Goal: Use online tool/utility: Utilize a website feature to perform a specific function

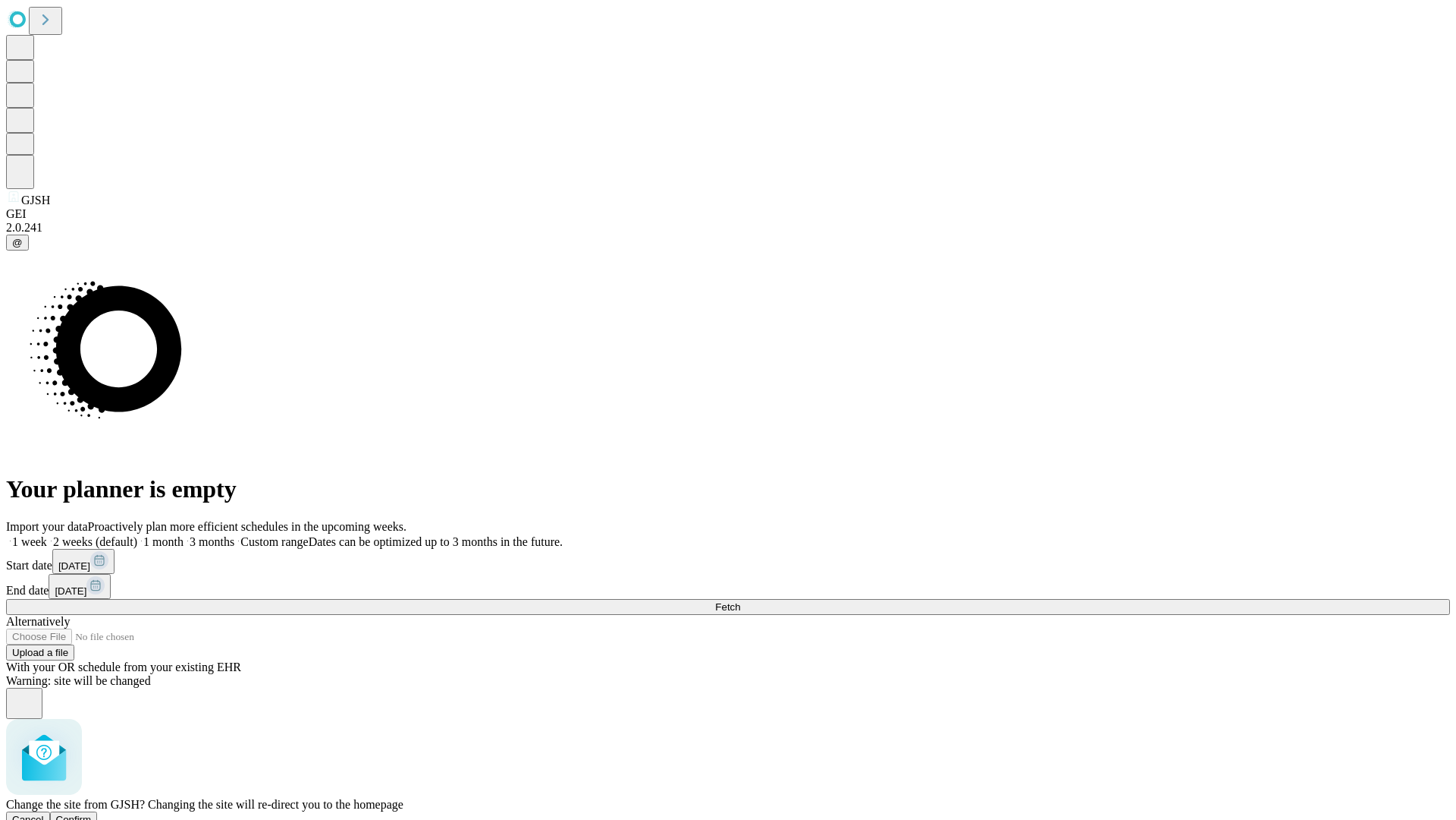
click at [92, 813] on span "Confirm" at bounding box center [74, 818] width 36 height 11
click at [183, 535] on label "1 month" at bounding box center [160, 541] width 46 height 13
click at [740, 601] on span "Fetch" at bounding box center [727, 606] width 25 height 11
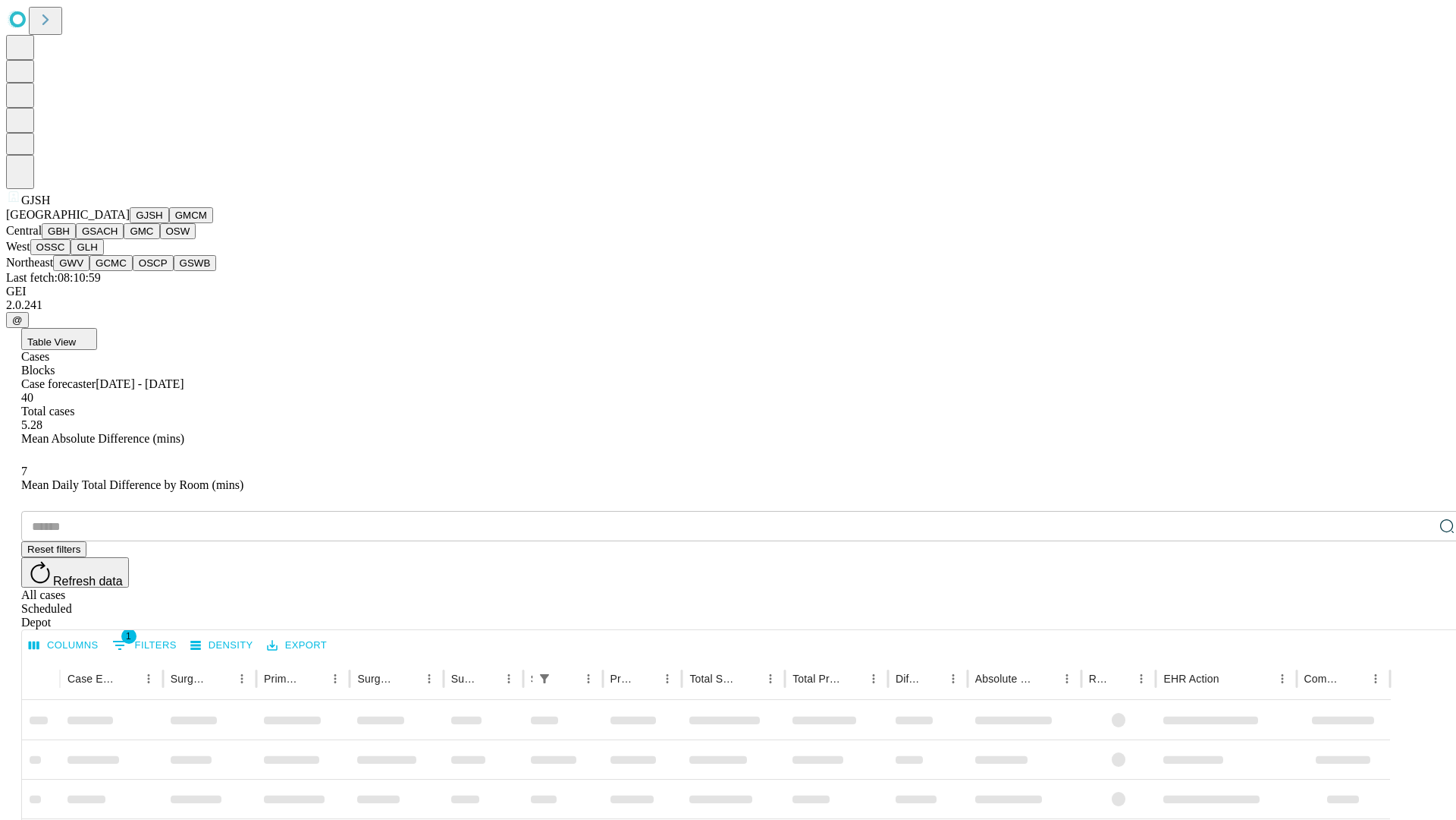
click at [169, 223] on button "GMCM" at bounding box center [191, 215] width 44 height 16
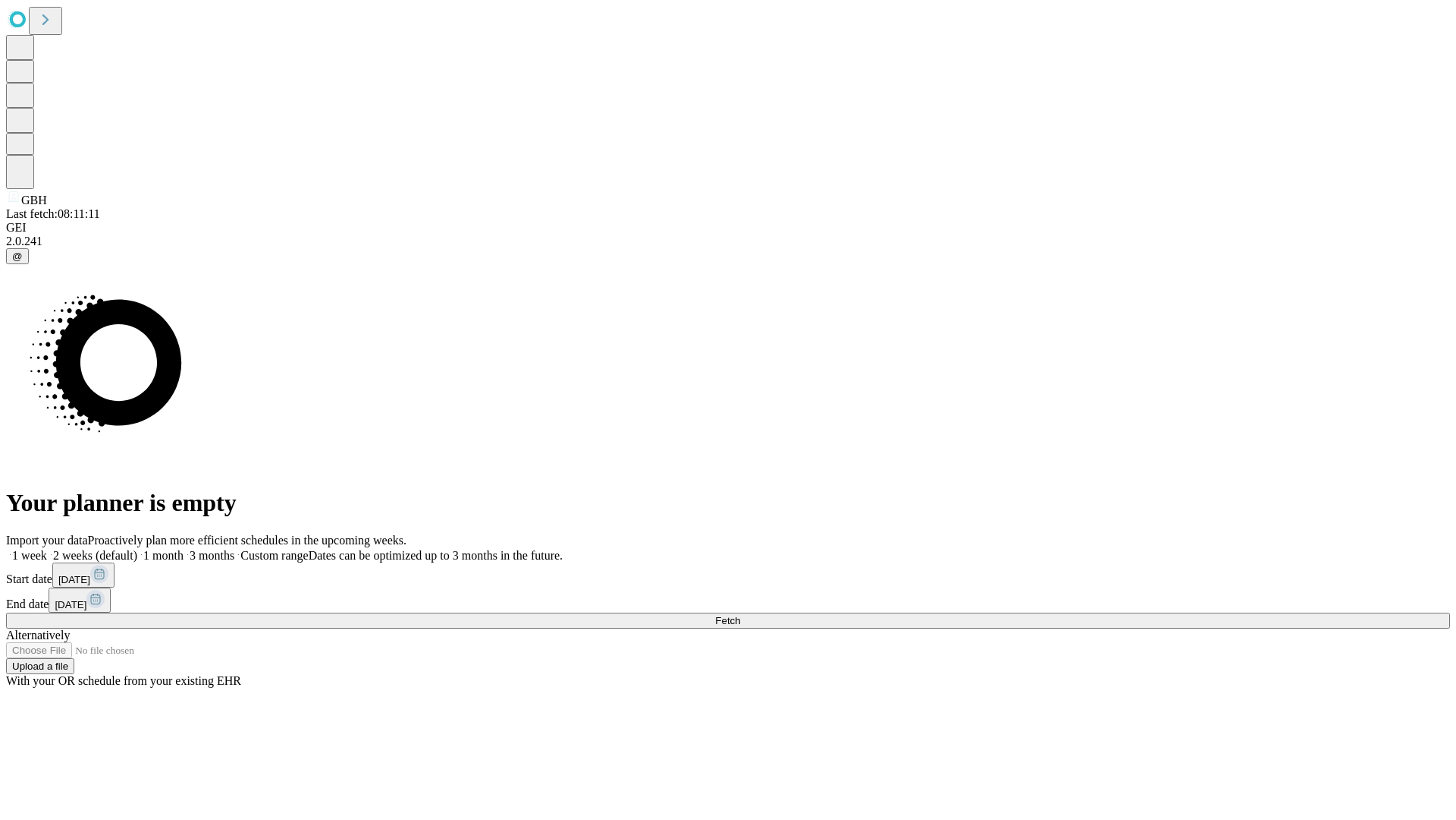
click at [183, 549] on label "1 month" at bounding box center [160, 555] width 46 height 13
click at [740, 615] on span "Fetch" at bounding box center [727, 620] width 25 height 11
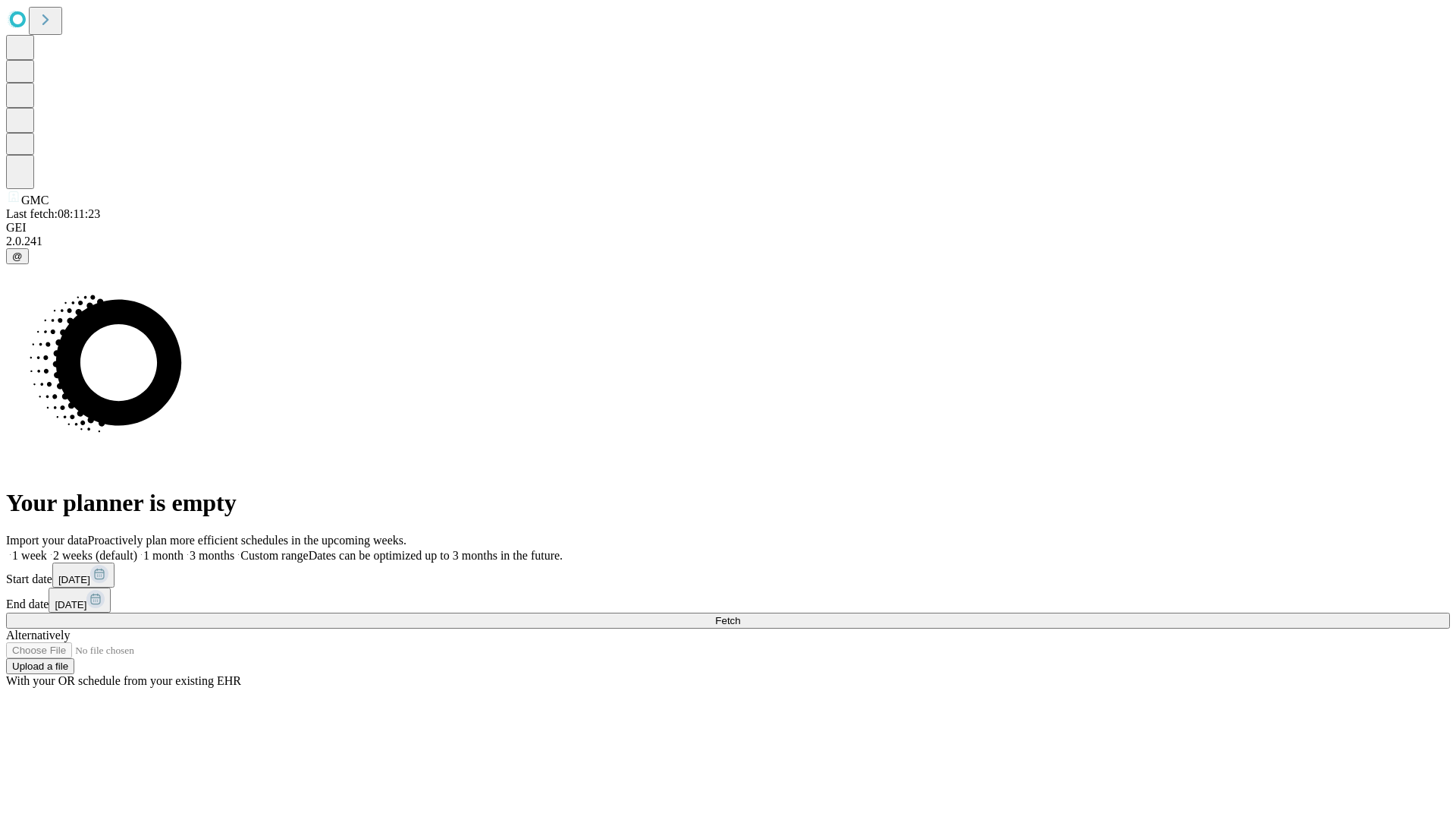
click at [183, 549] on label "1 month" at bounding box center [160, 555] width 46 height 13
click at [740, 615] on span "Fetch" at bounding box center [727, 620] width 25 height 11
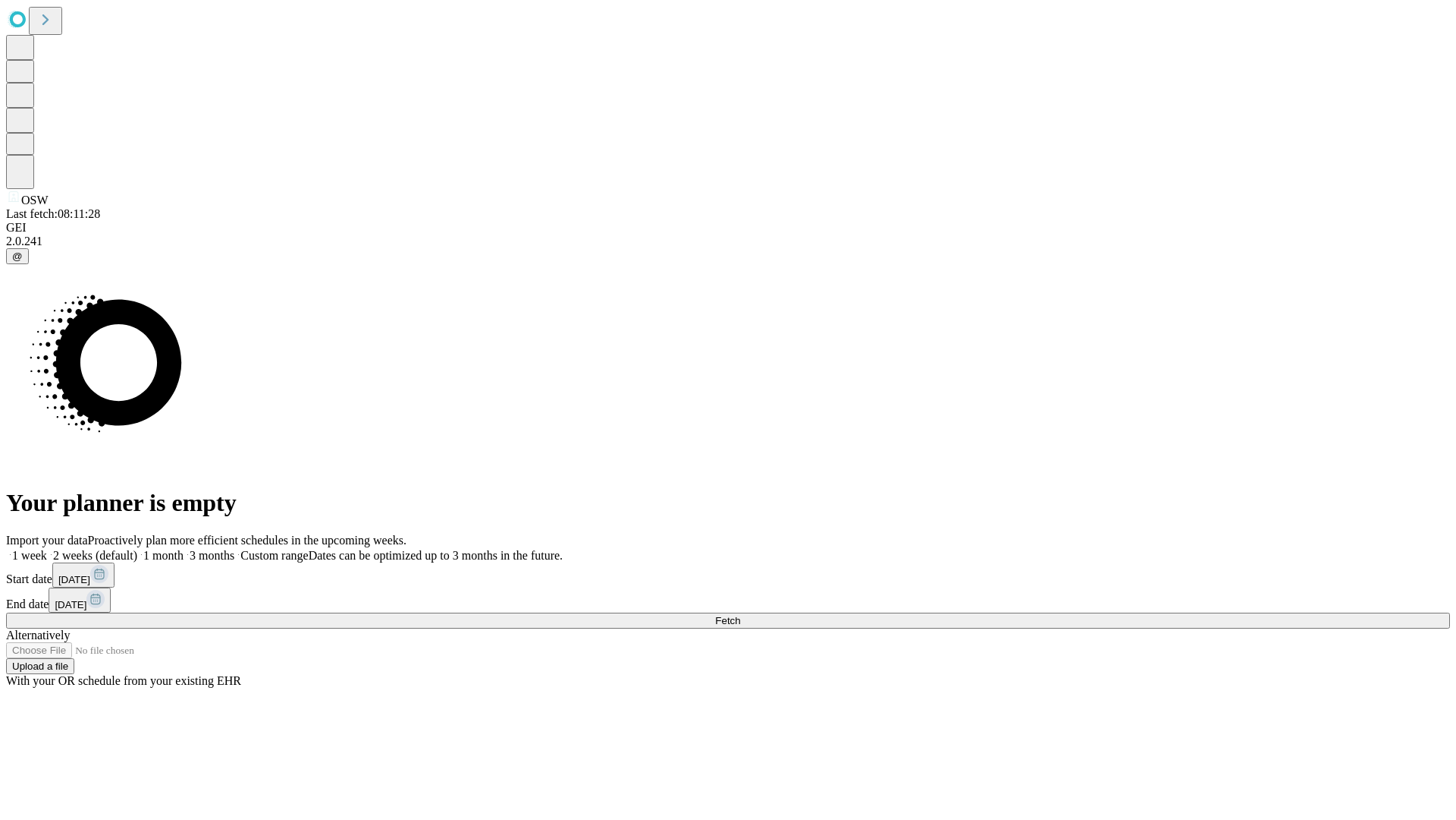
click at [183, 549] on label "1 month" at bounding box center [160, 555] width 46 height 13
click at [740, 615] on span "Fetch" at bounding box center [727, 620] width 25 height 11
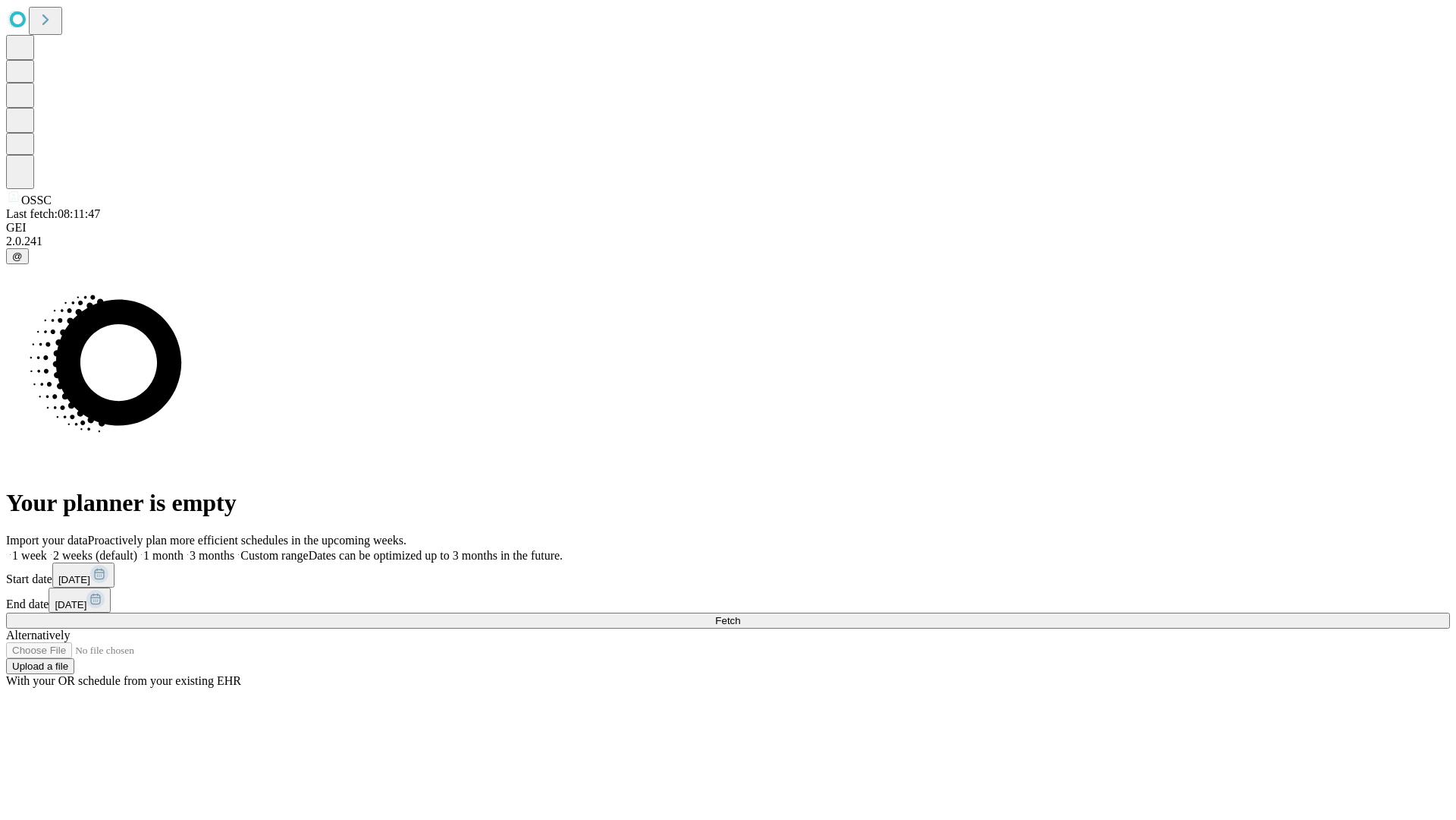
click at [183, 549] on label "1 month" at bounding box center [160, 555] width 46 height 13
click at [740, 615] on span "Fetch" at bounding box center [727, 620] width 25 height 11
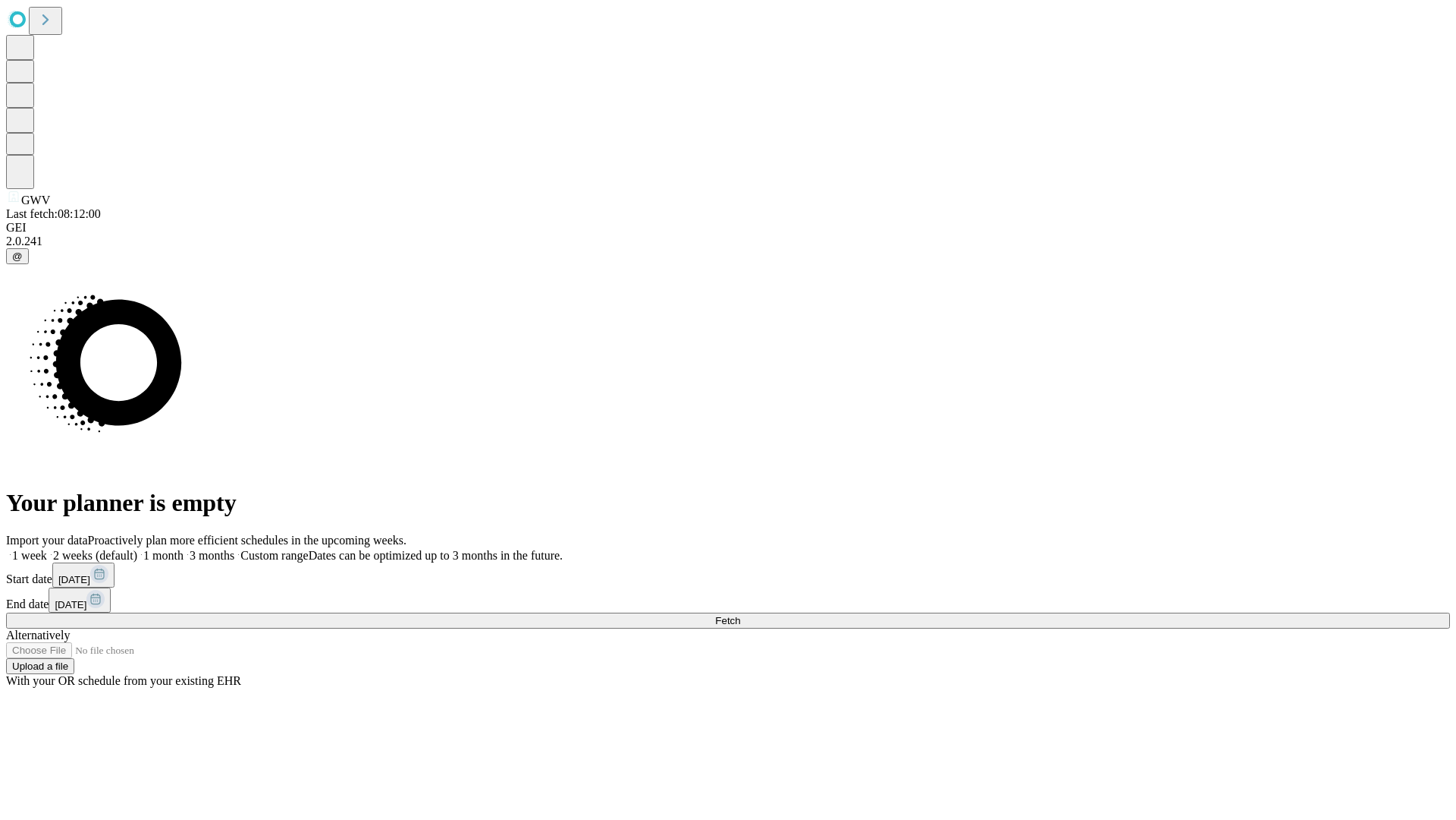
click at [183, 549] on label "1 month" at bounding box center [160, 555] width 46 height 13
click at [740, 615] on span "Fetch" at bounding box center [727, 620] width 25 height 11
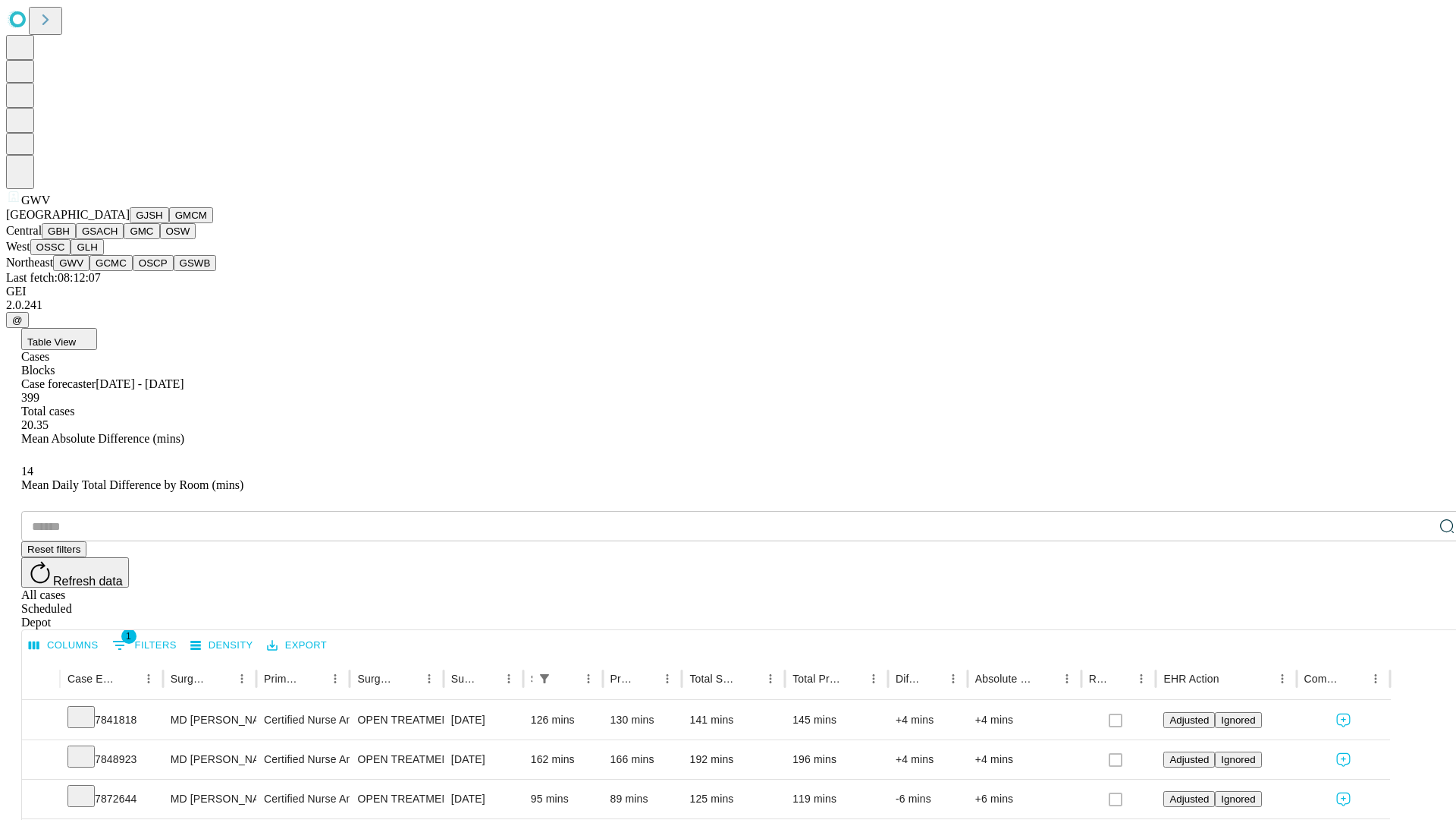
click at [118, 271] on button "GCMC" at bounding box center [111, 263] width 43 height 16
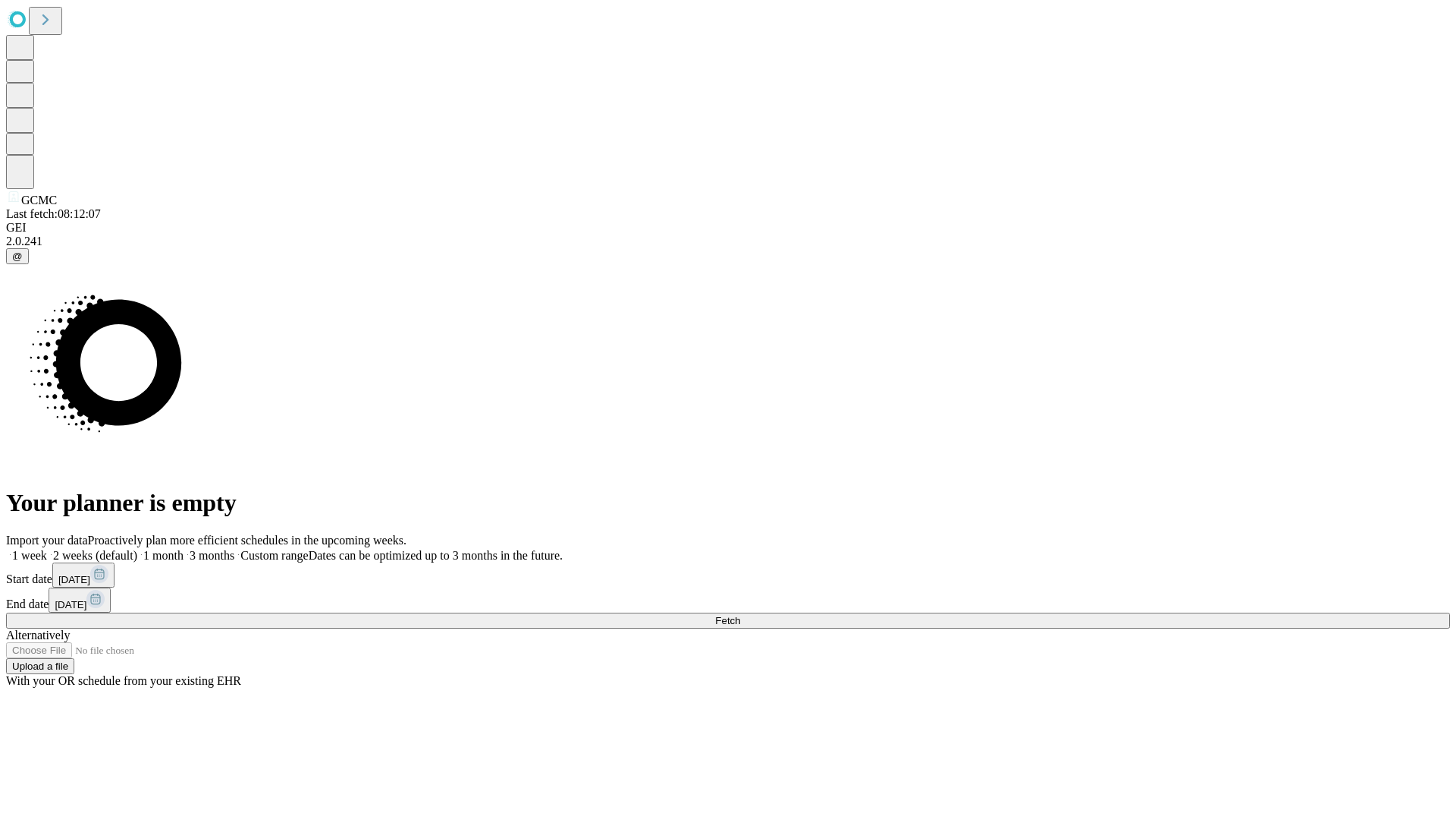
click at [183, 549] on label "1 month" at bounding box center [160, 555] width 46 height 13
click at [740, 615] on span "Fetch" at bounding box center [727, 620] width 25 height 11
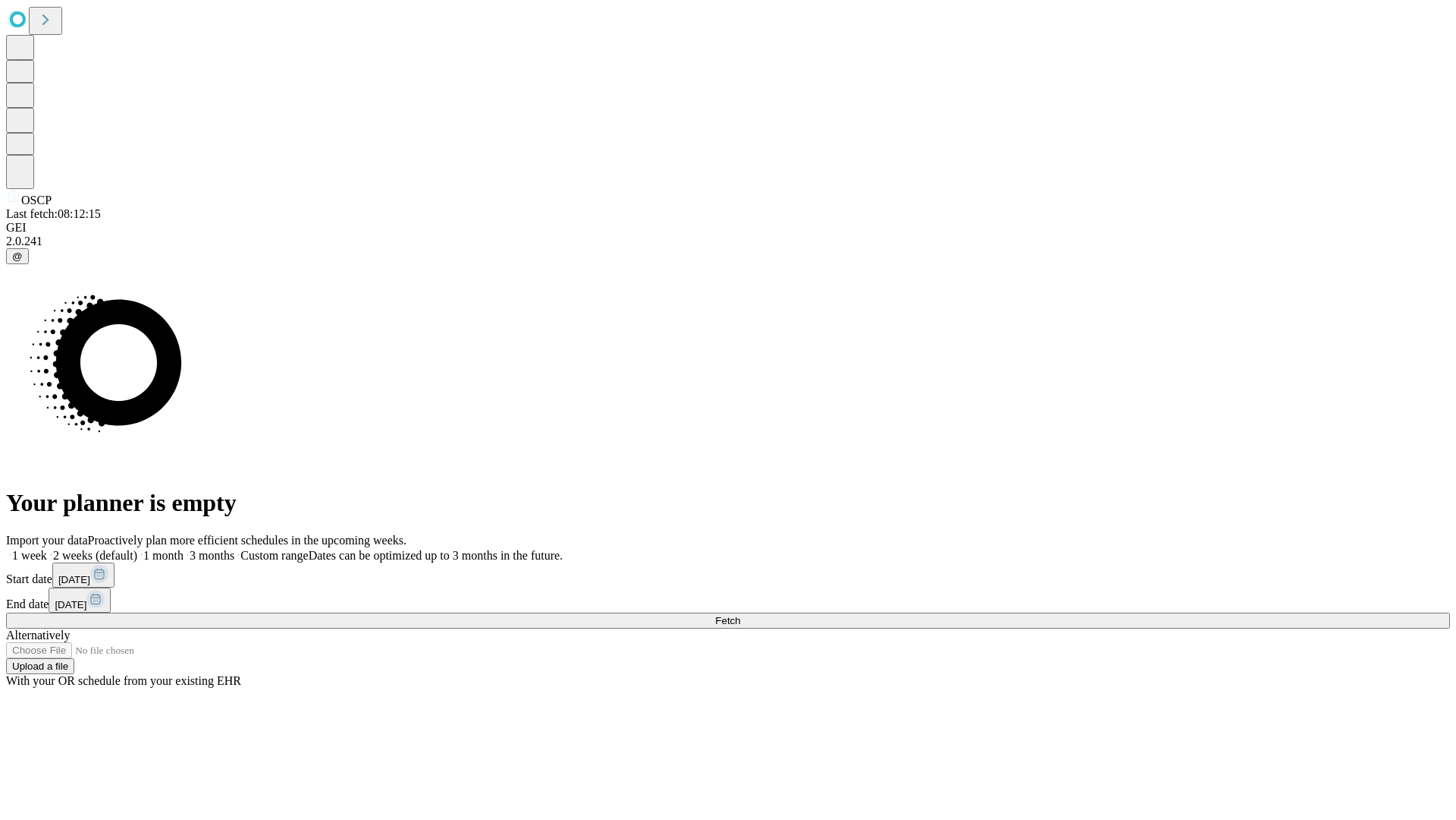
click at [183, 549] on label "1 month" at bounding box center [160, 555] width 46 height 13
click at [740, 615] on span "Fetch" at bounding box center [727, 620] width 25 height 11
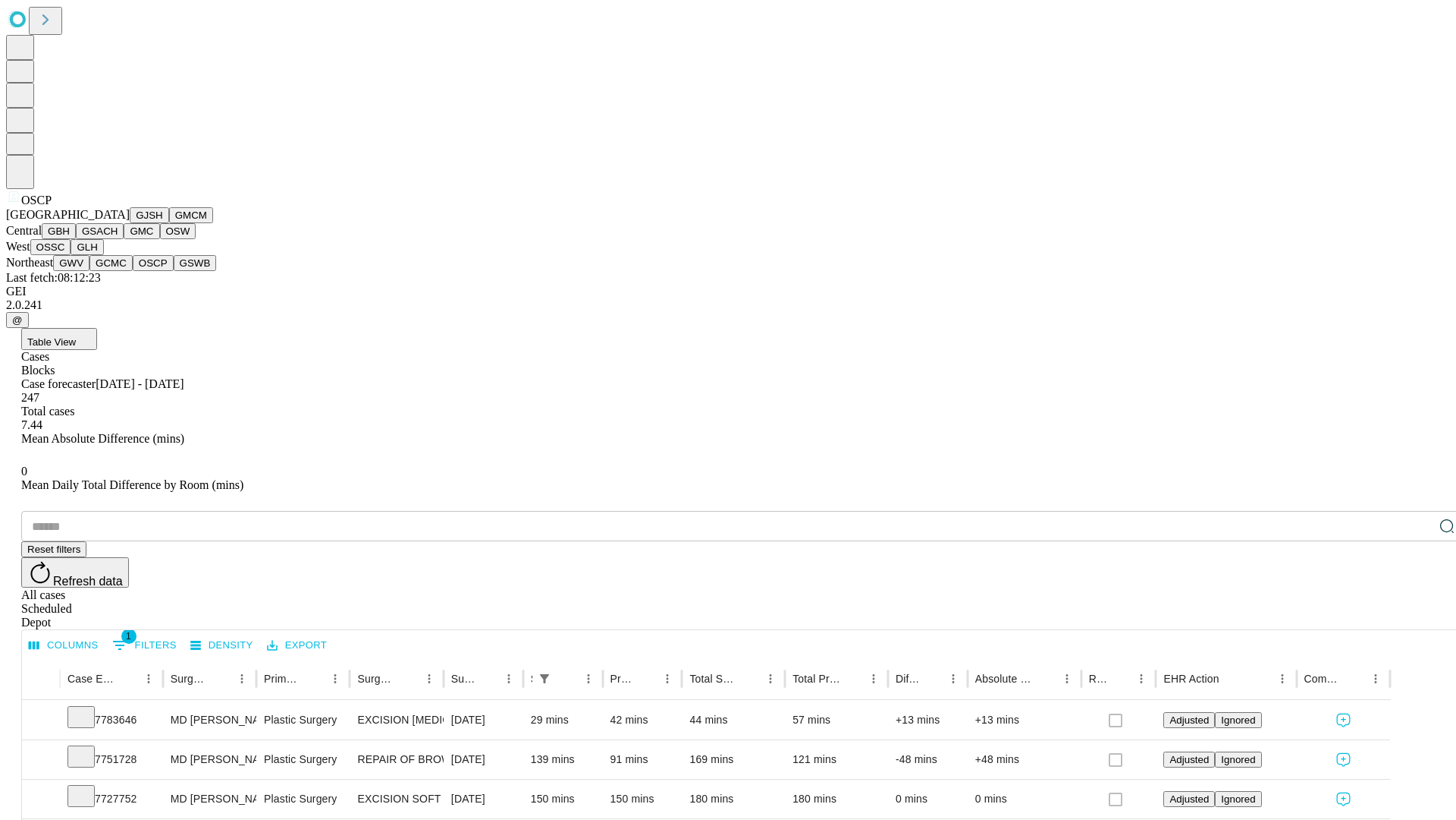
click at [173, 271] on button "GSWB" at bounding box center [194, 263] width 43 height 16
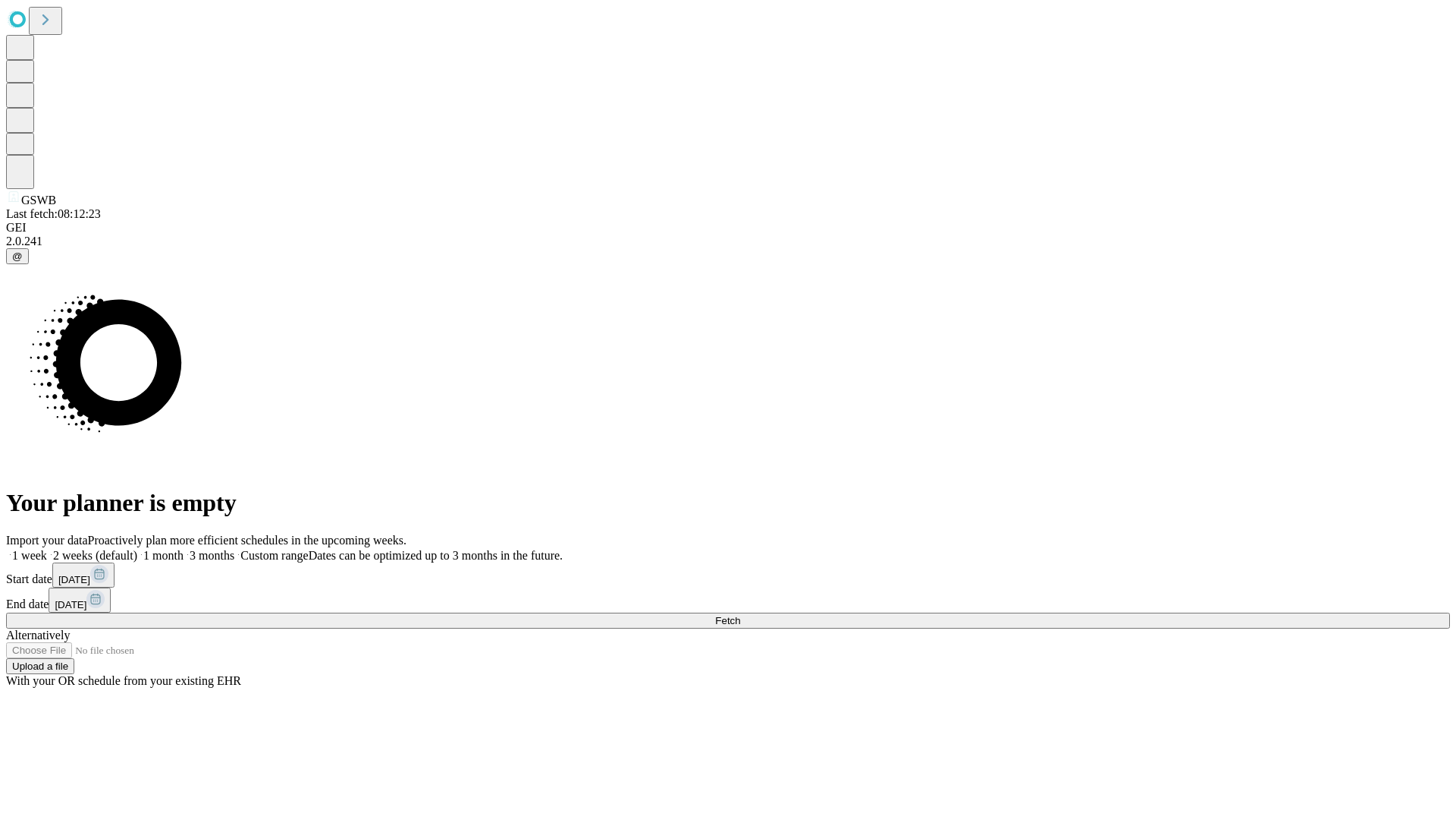
click at [740, 615] on span "Fetch" at bounding box center [727, 620] width 25 height 11
